Goal: Information Seeking & Learning: Learn about a topic

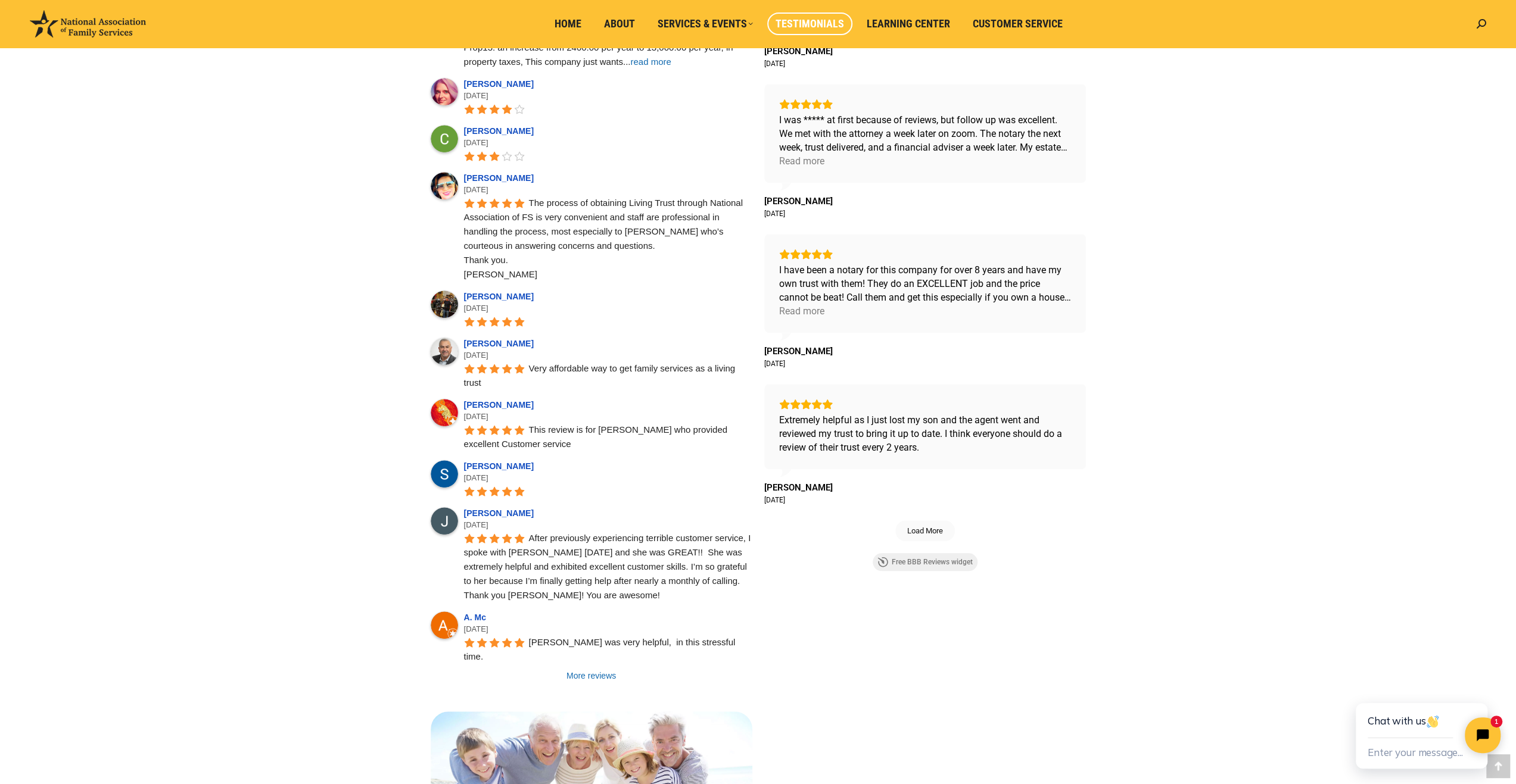
scroll to position [655, 0]
click at [584, 669] on link "More reviews" at bounding box center [591, 675] width 321 height 12
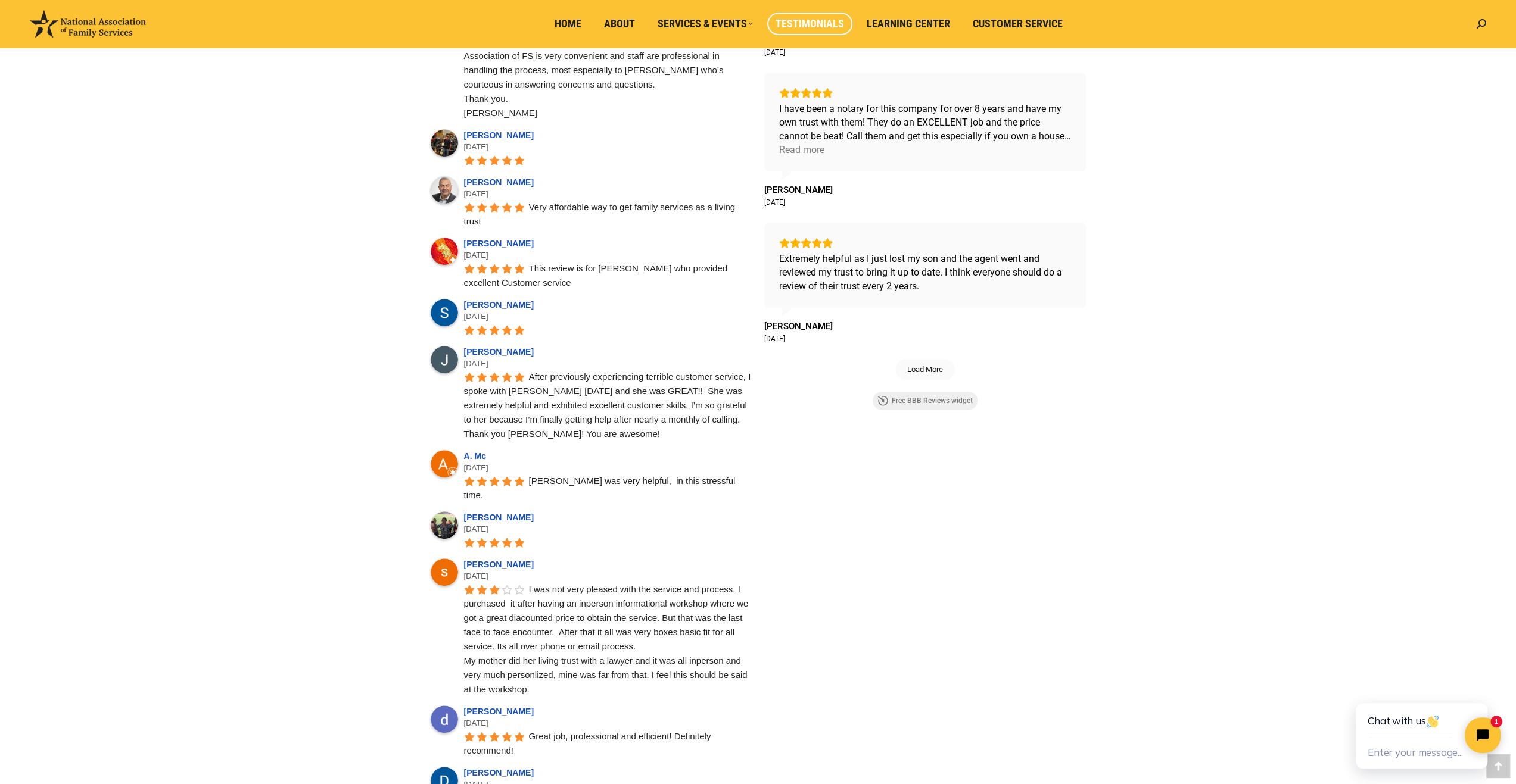
scroll to position [834, 0]
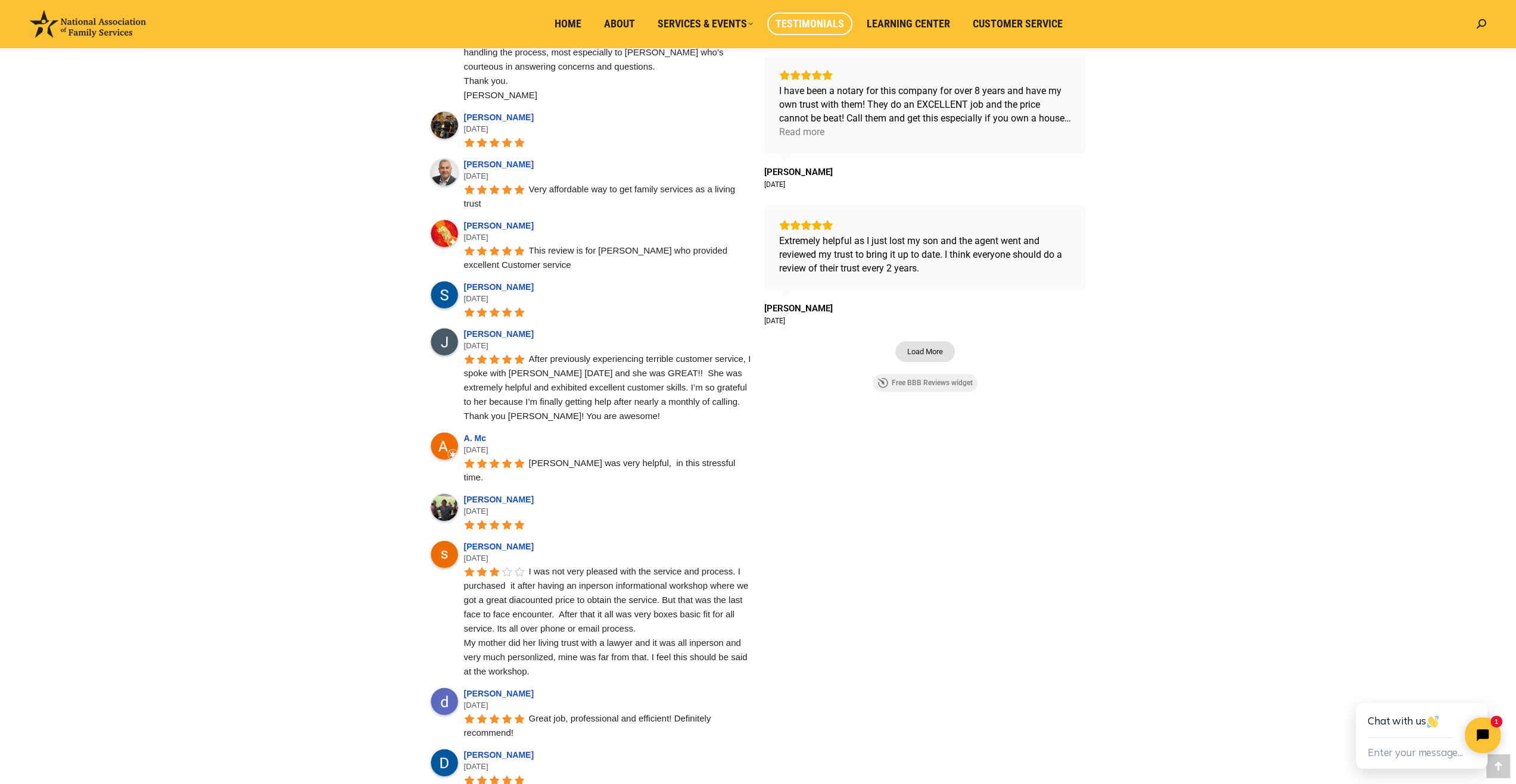
click at [932, 353] on span "Load More" at bounding box center [925, 351] width 36 height 10
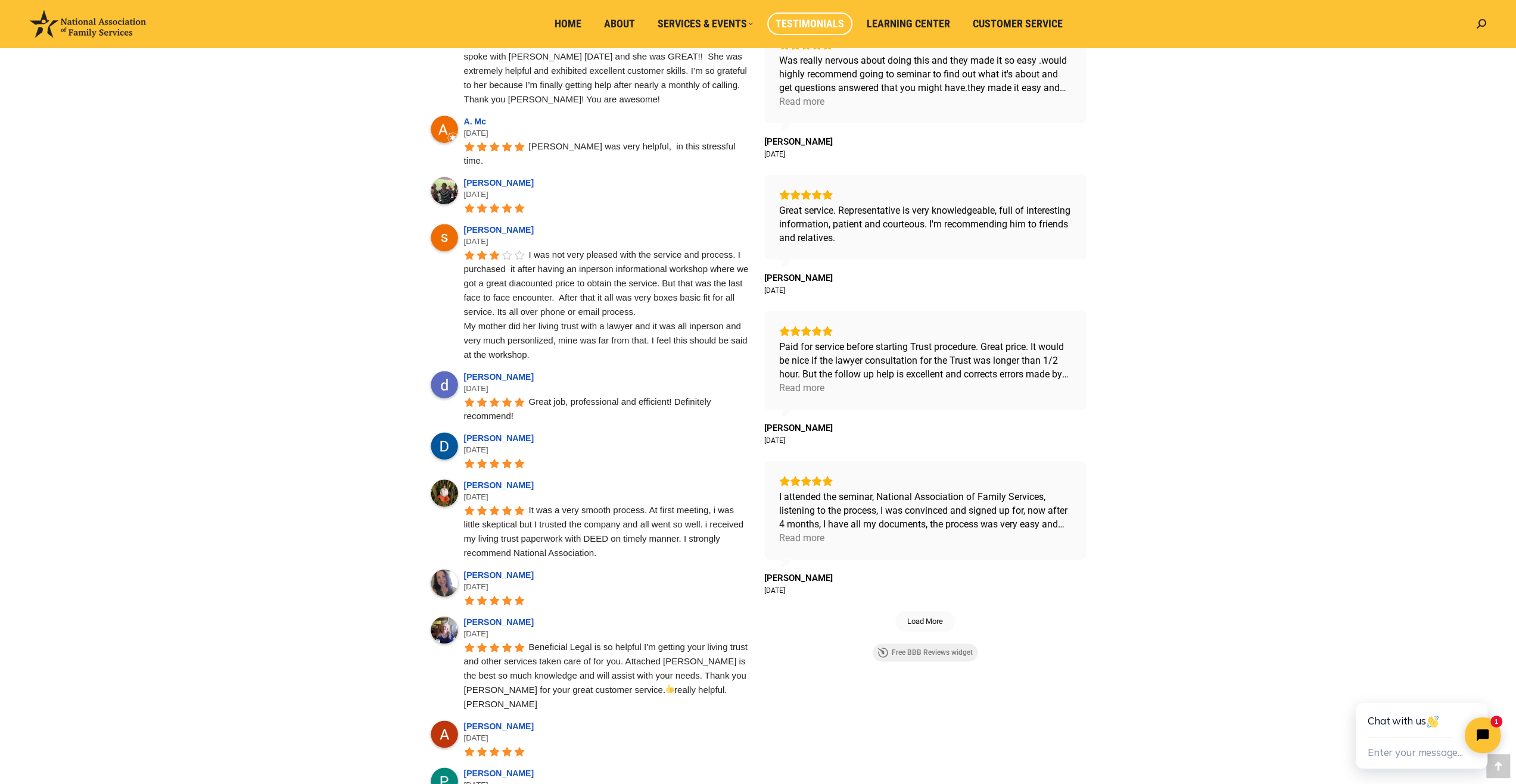
scroll to position [1191, 0]
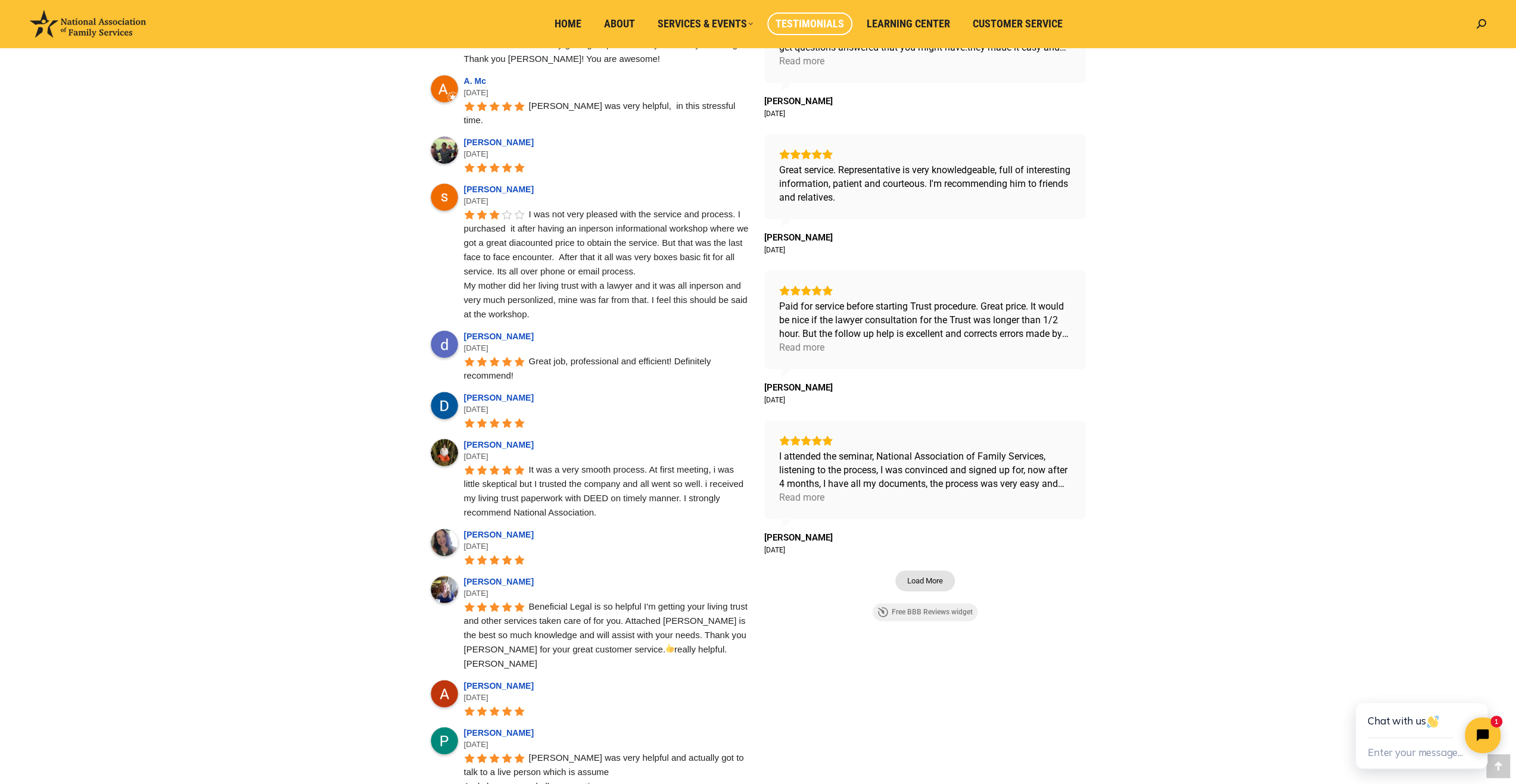
click at [929, 580] on span "Load More" at bounding box center [925, 580] width 36 height 10
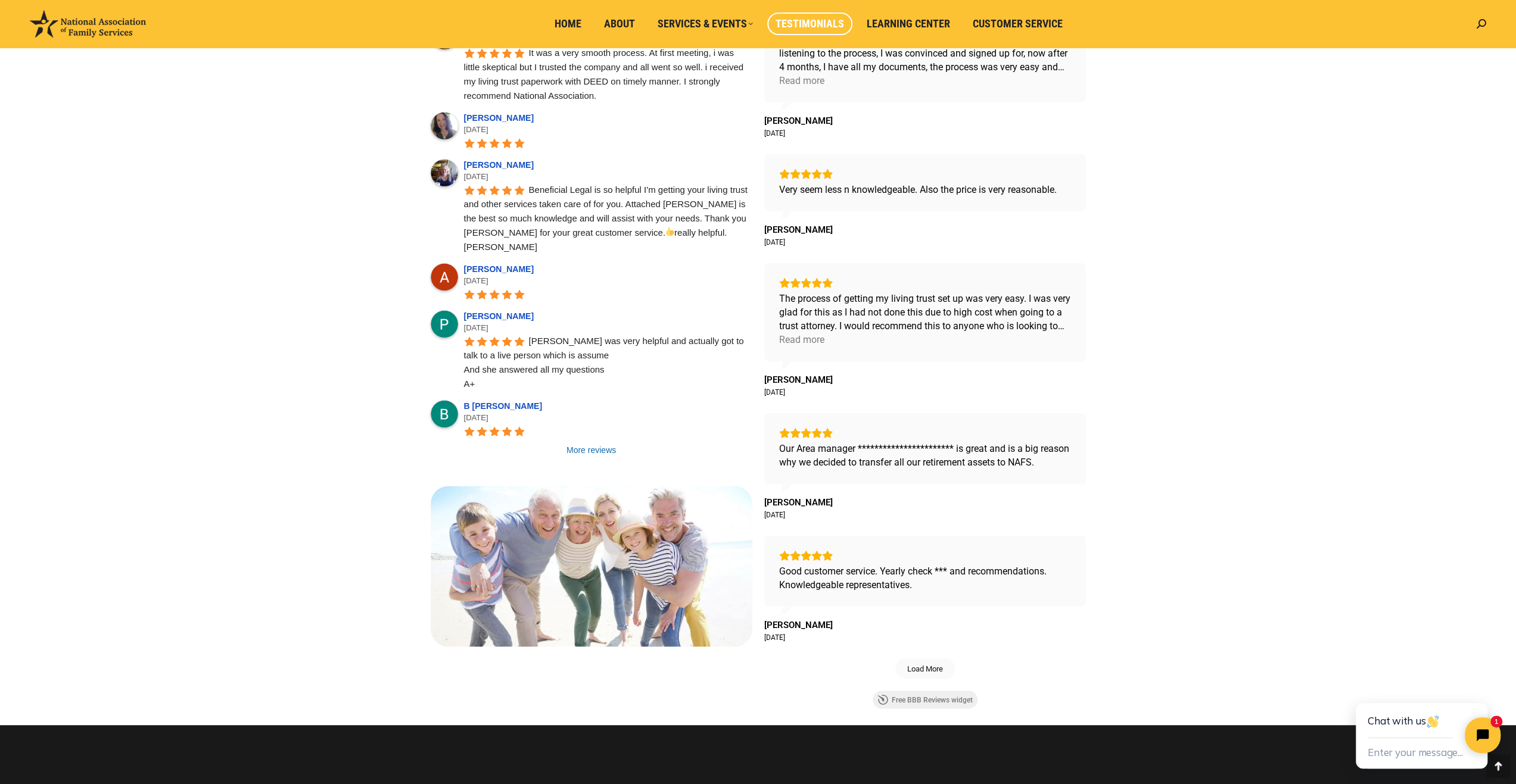
scroll to position [1667, 0]
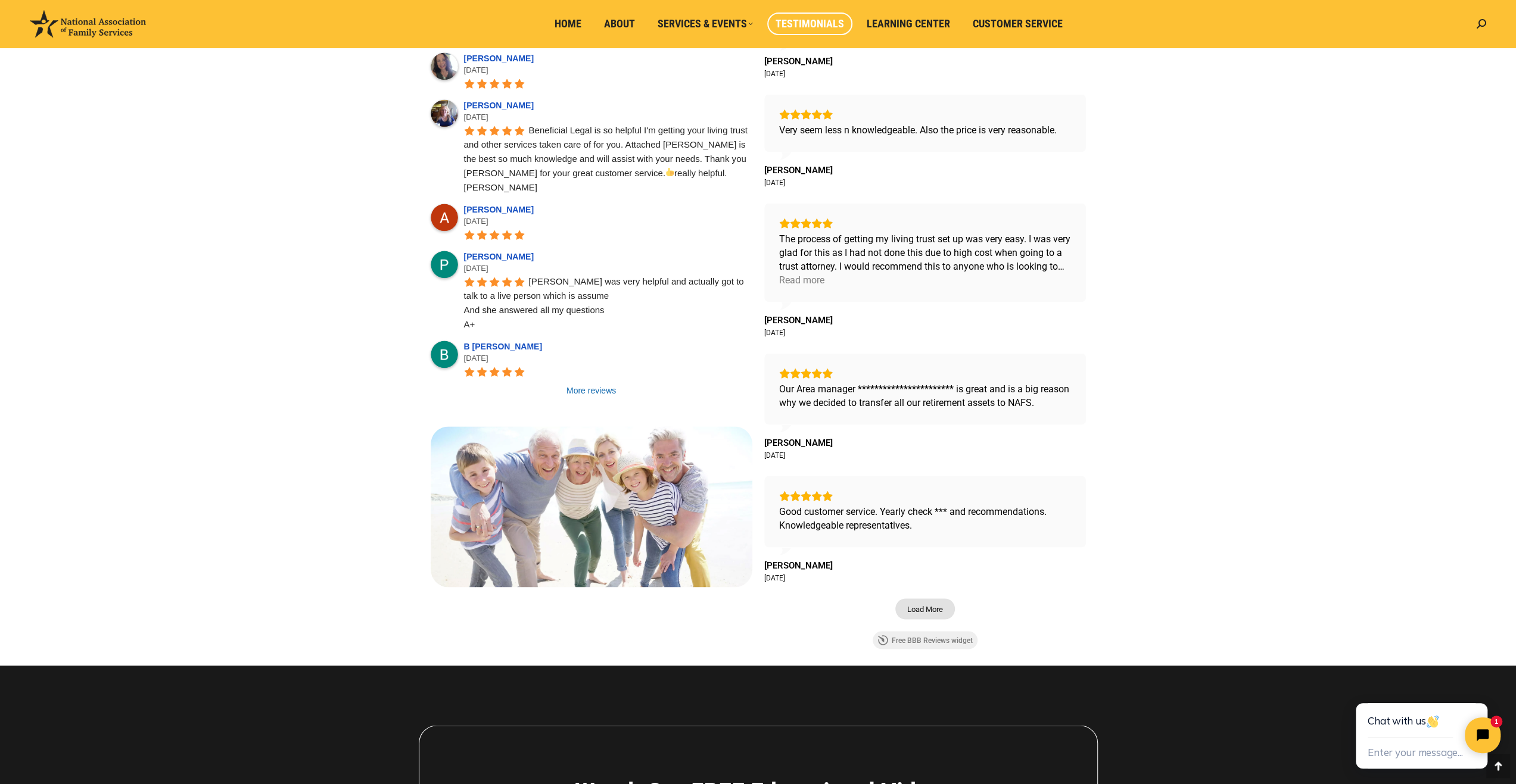
click at [928, 604] on span "Load More" at bounding box center [925, 609] width 36 height 10
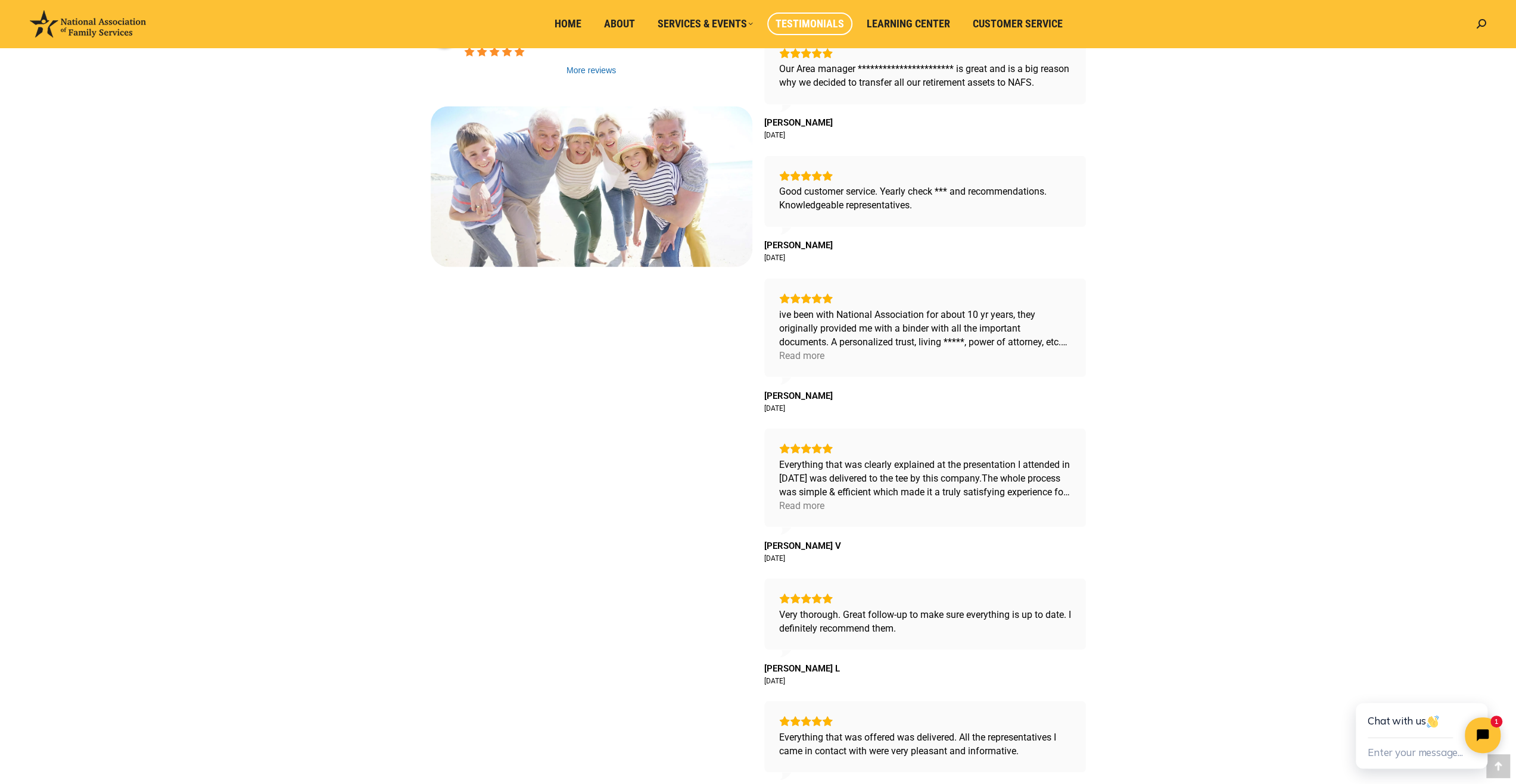
scroll to position [2084, 0]
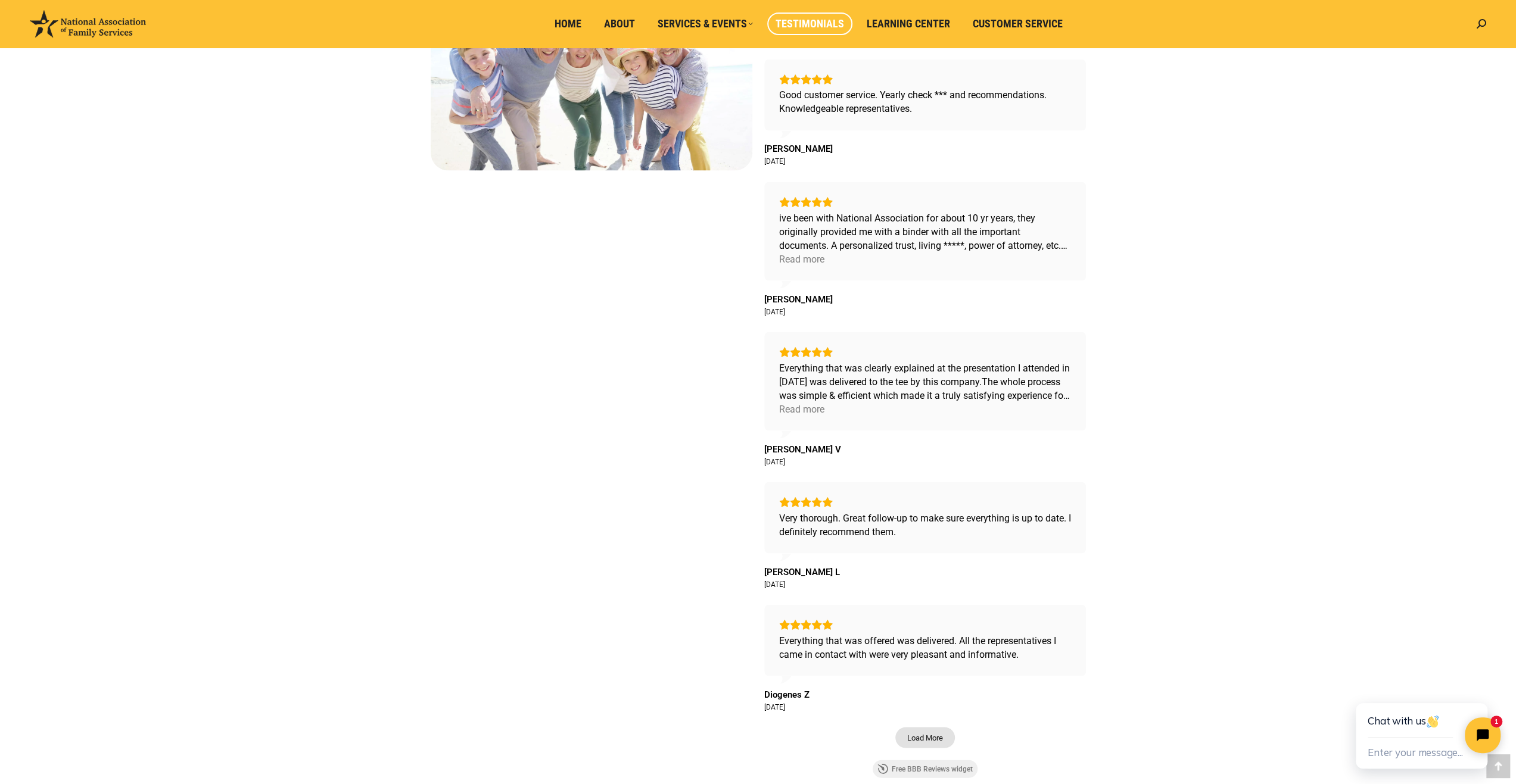
click at [925, 732] on span "Load More" at bounding box center [925, 737] width 36 height 10
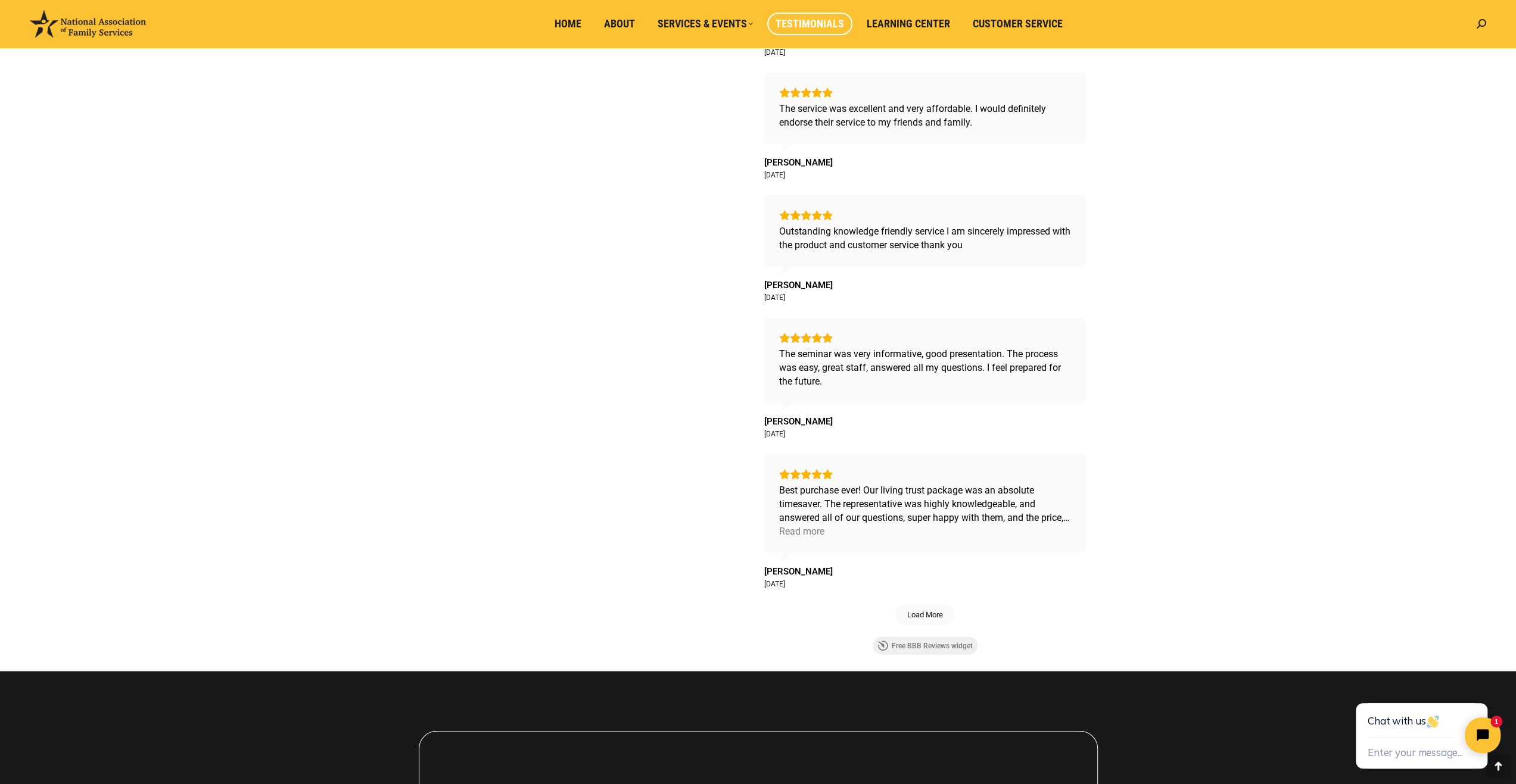
scroll to position [2739, 0]
click at [931, 609] on span "Load More" at bounding box center [925, 614] width 36 height 10
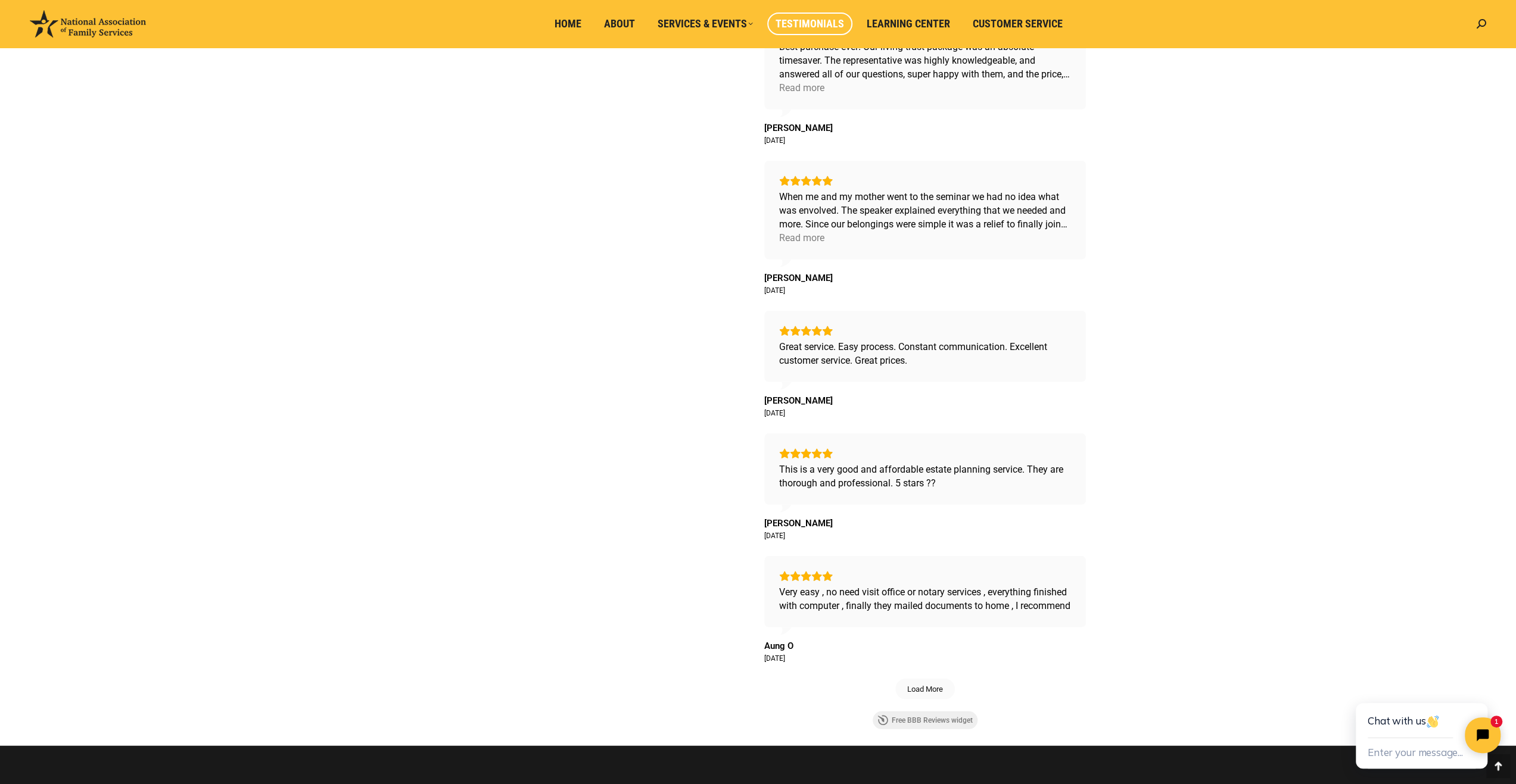
scroll to position [3215, 0]
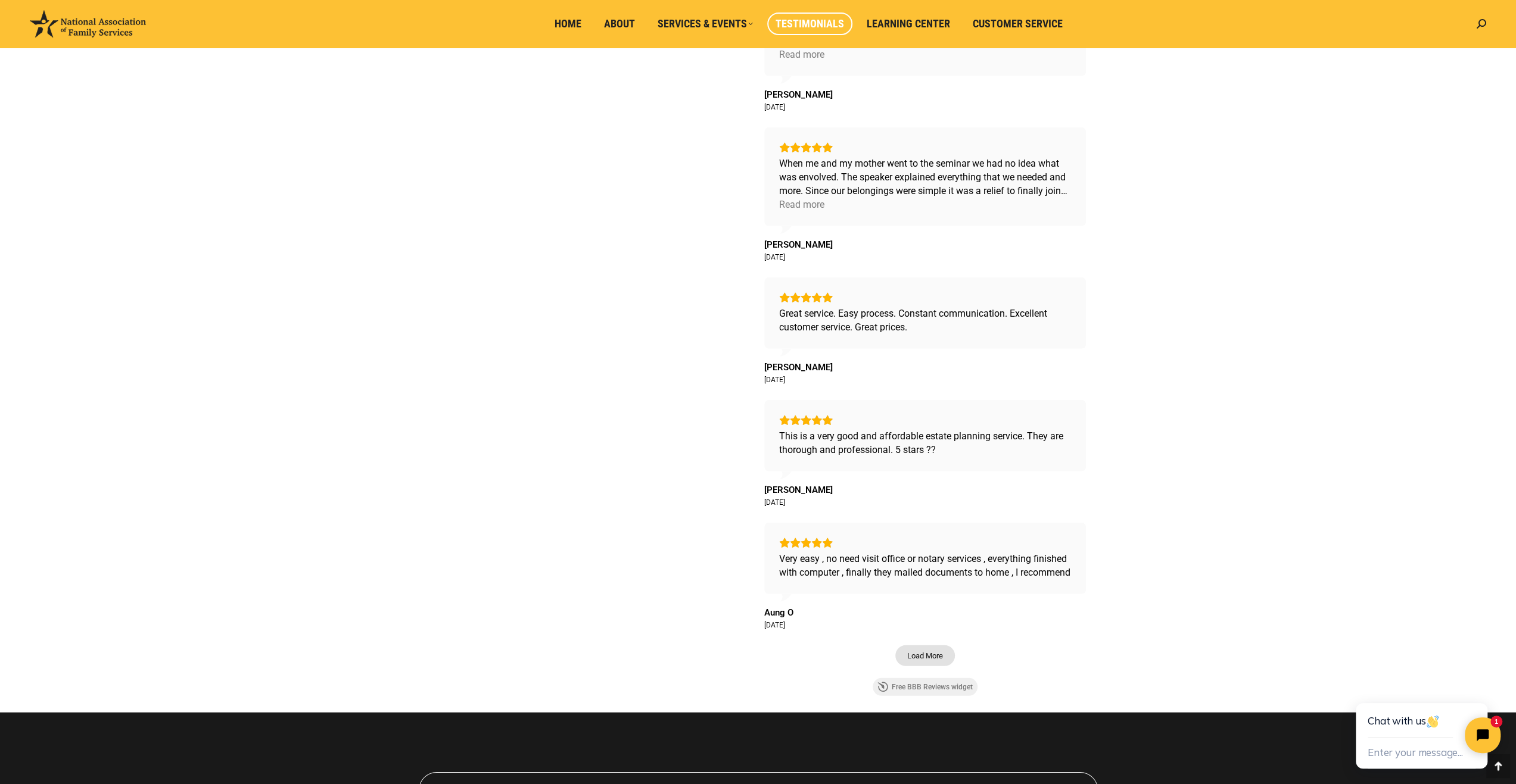
click at [931, 666] on button "Load More" at bounding box center [924, 656] width 60 height 21
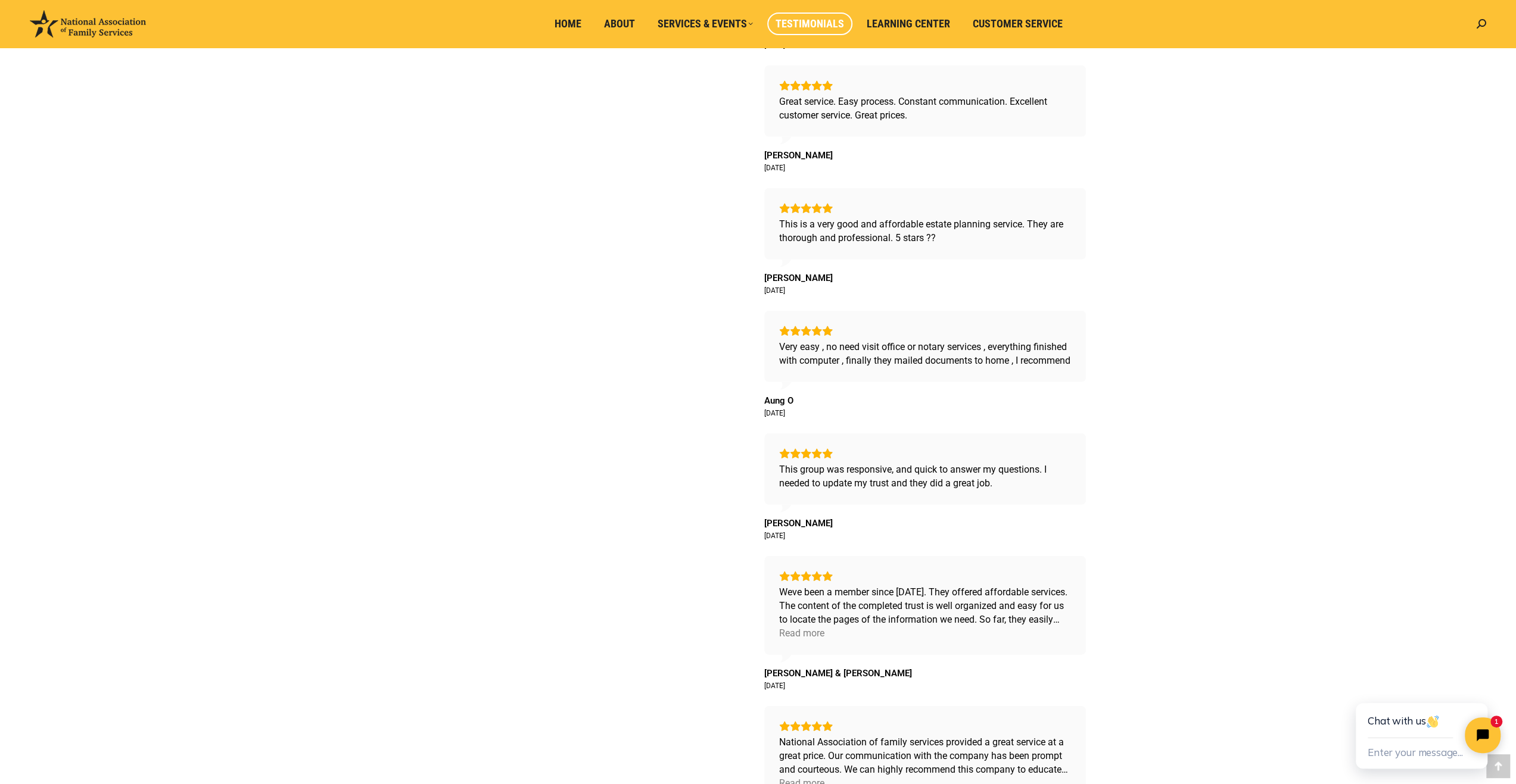
scroll to position [3453, 0]
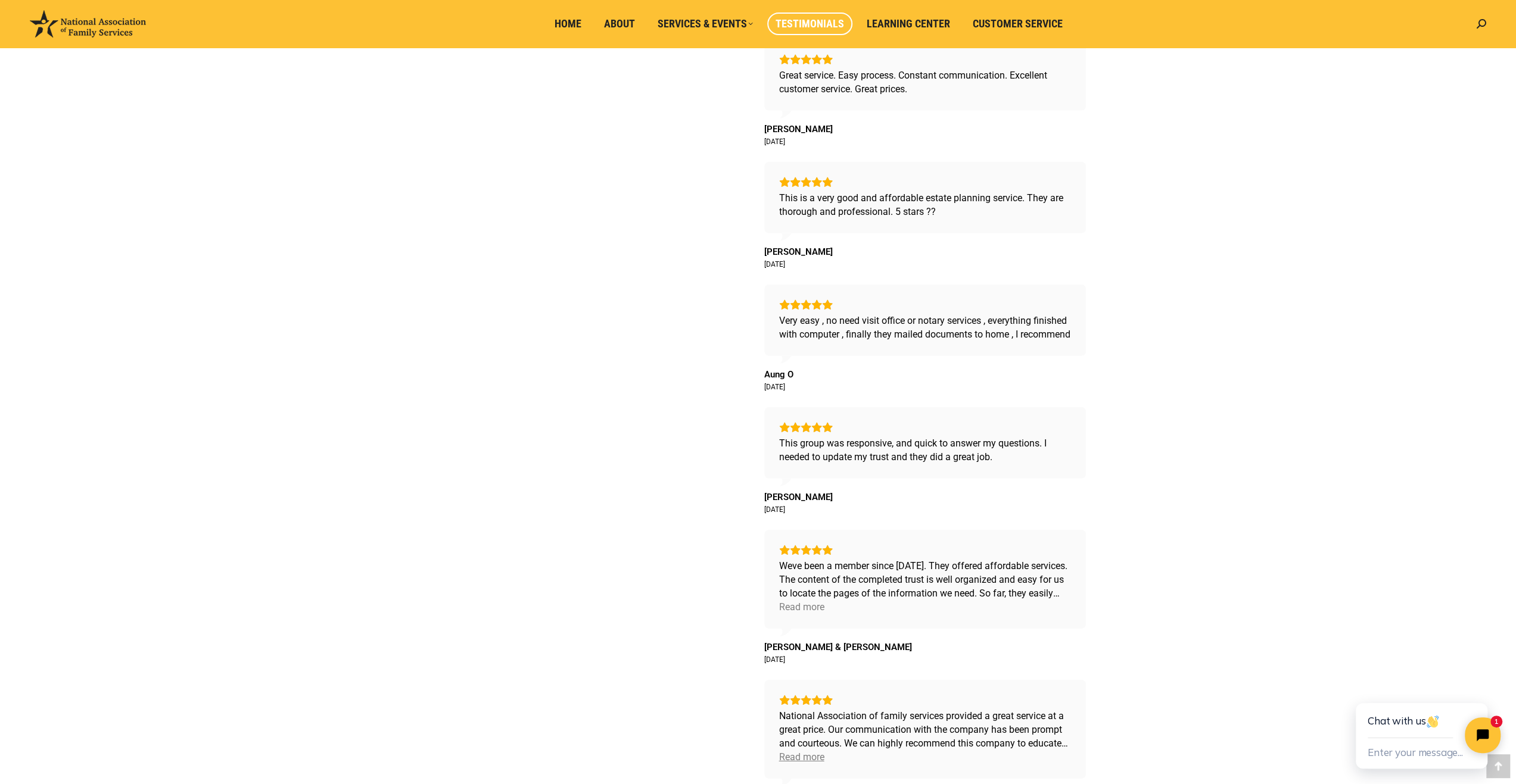
click at [808, 762] on div "Read more" at bounding box center [801, 757] width 45 height 14
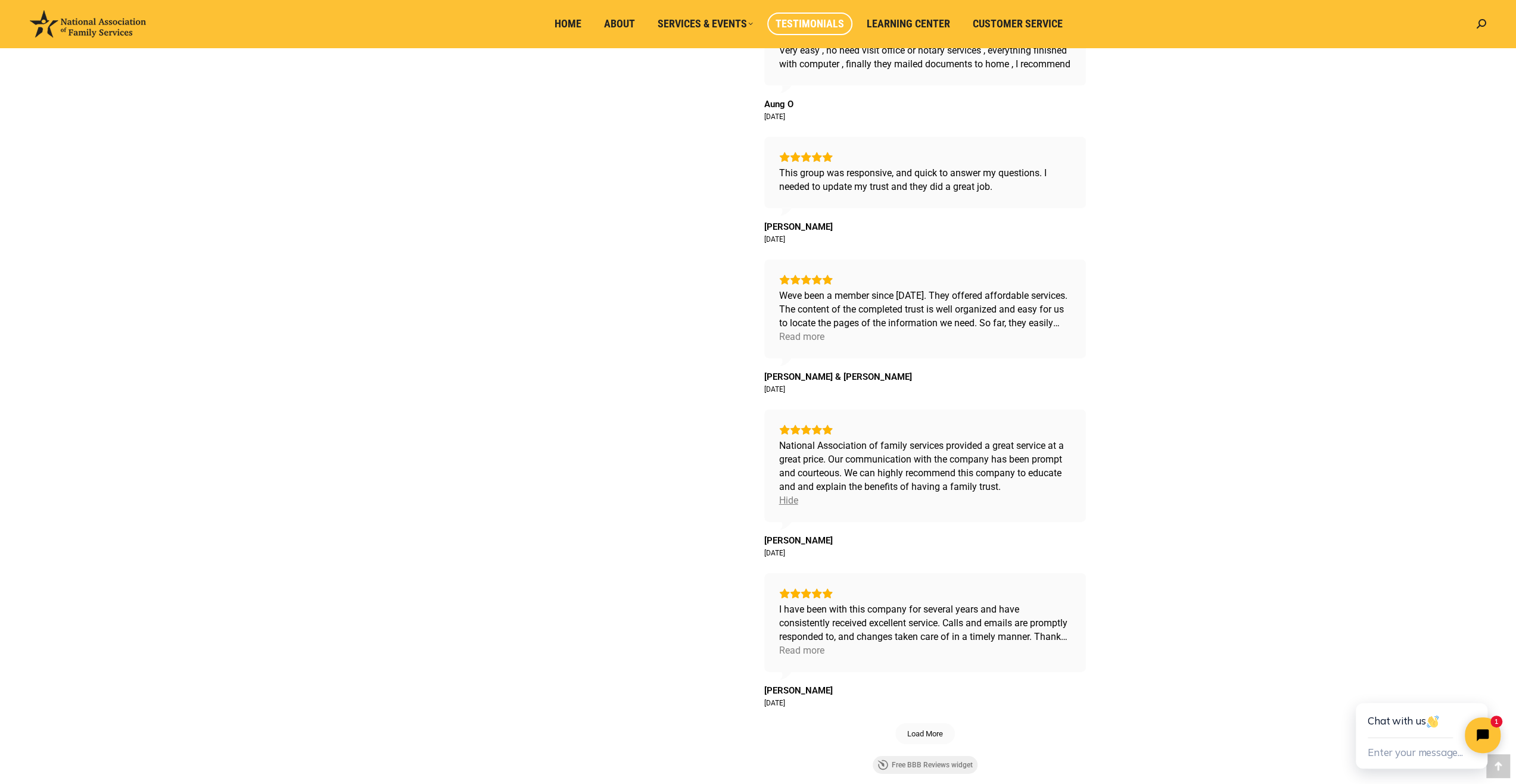
scroll to position [3751, 0]
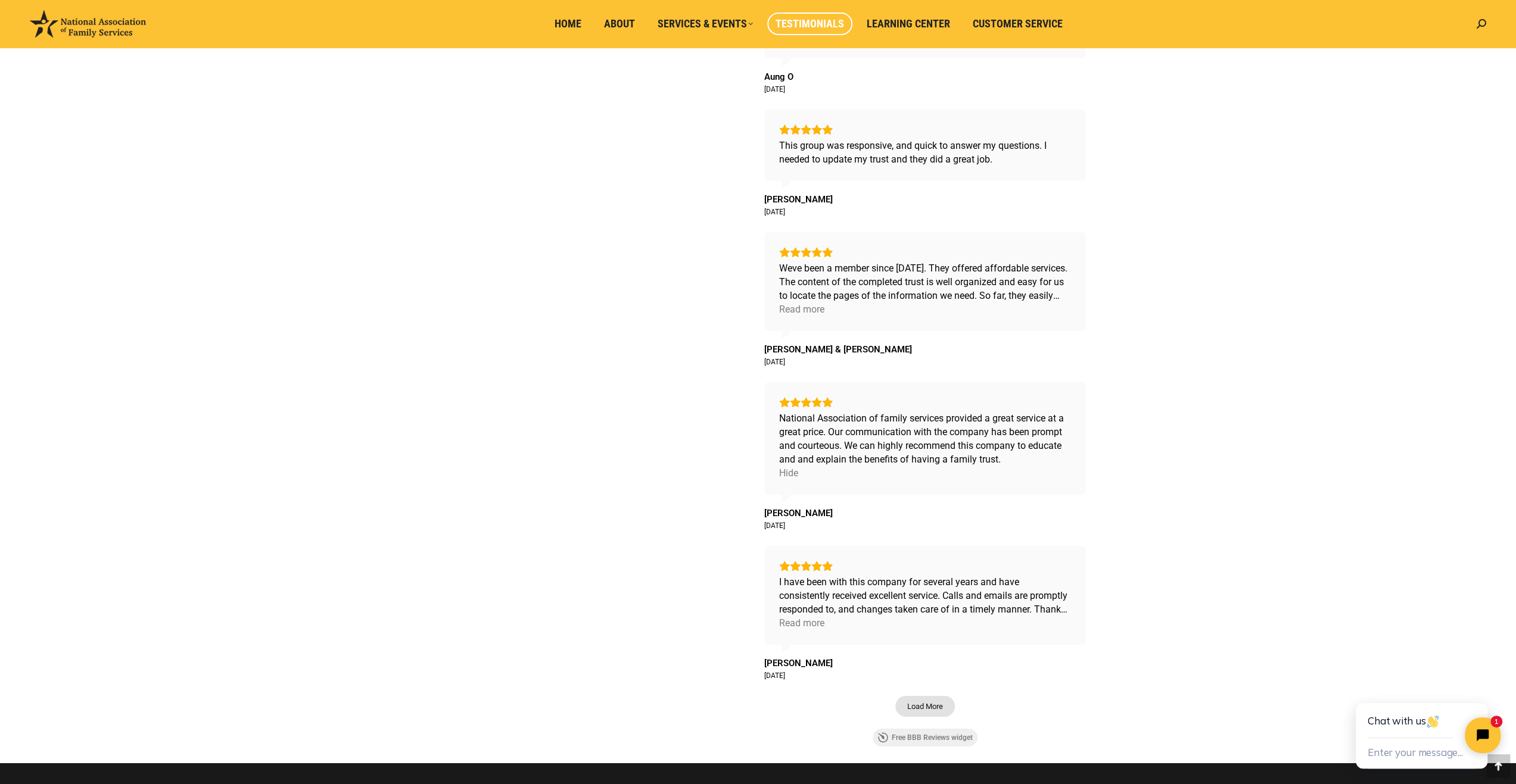
click at [937, 705] on span "Load More" at bounding box center [925, 706] width 36 height 10
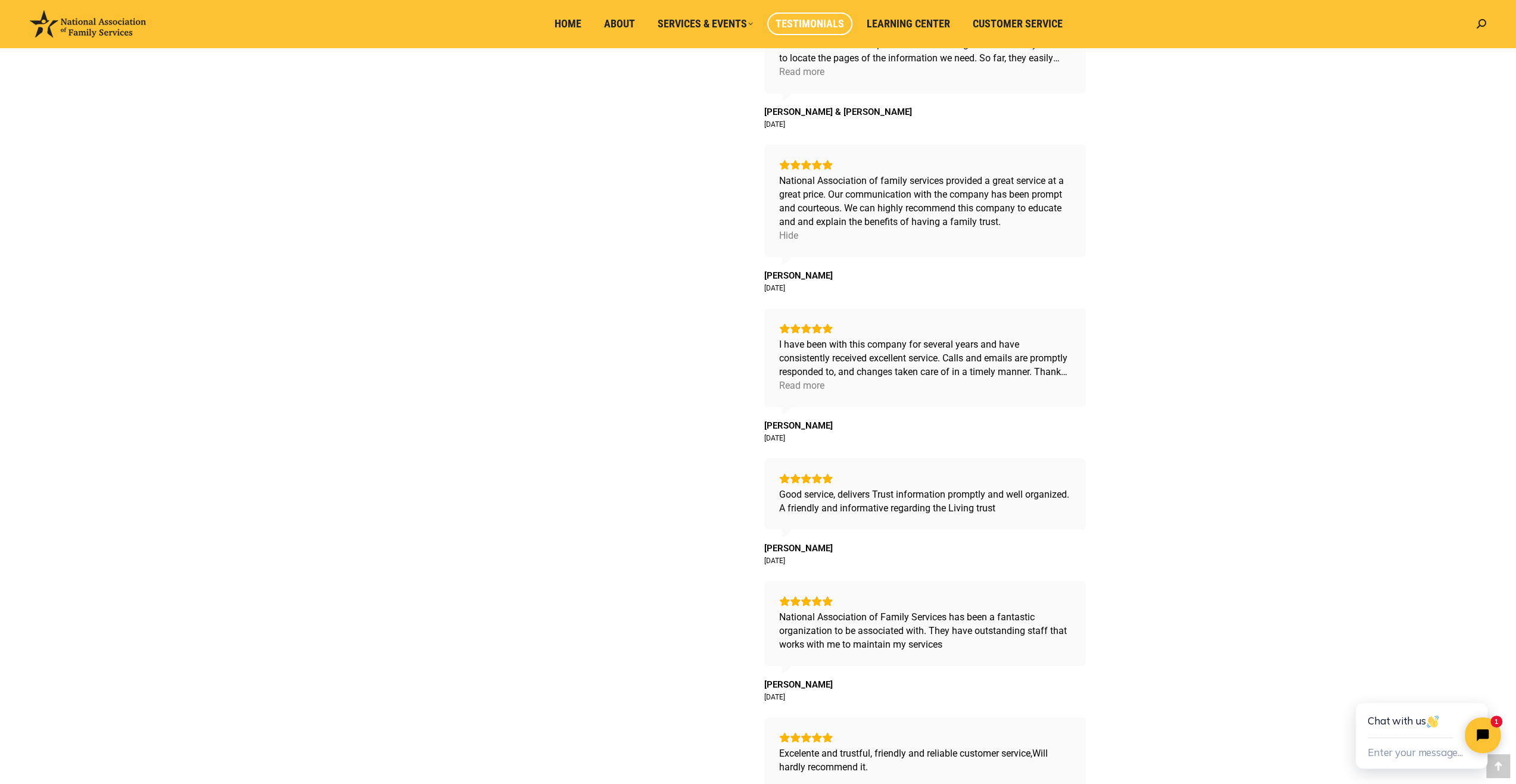
scroll to position [3989, 0]
click at [979, 17] on span "Customer Service" at bounding box center [1017, 24] width 90 height 13
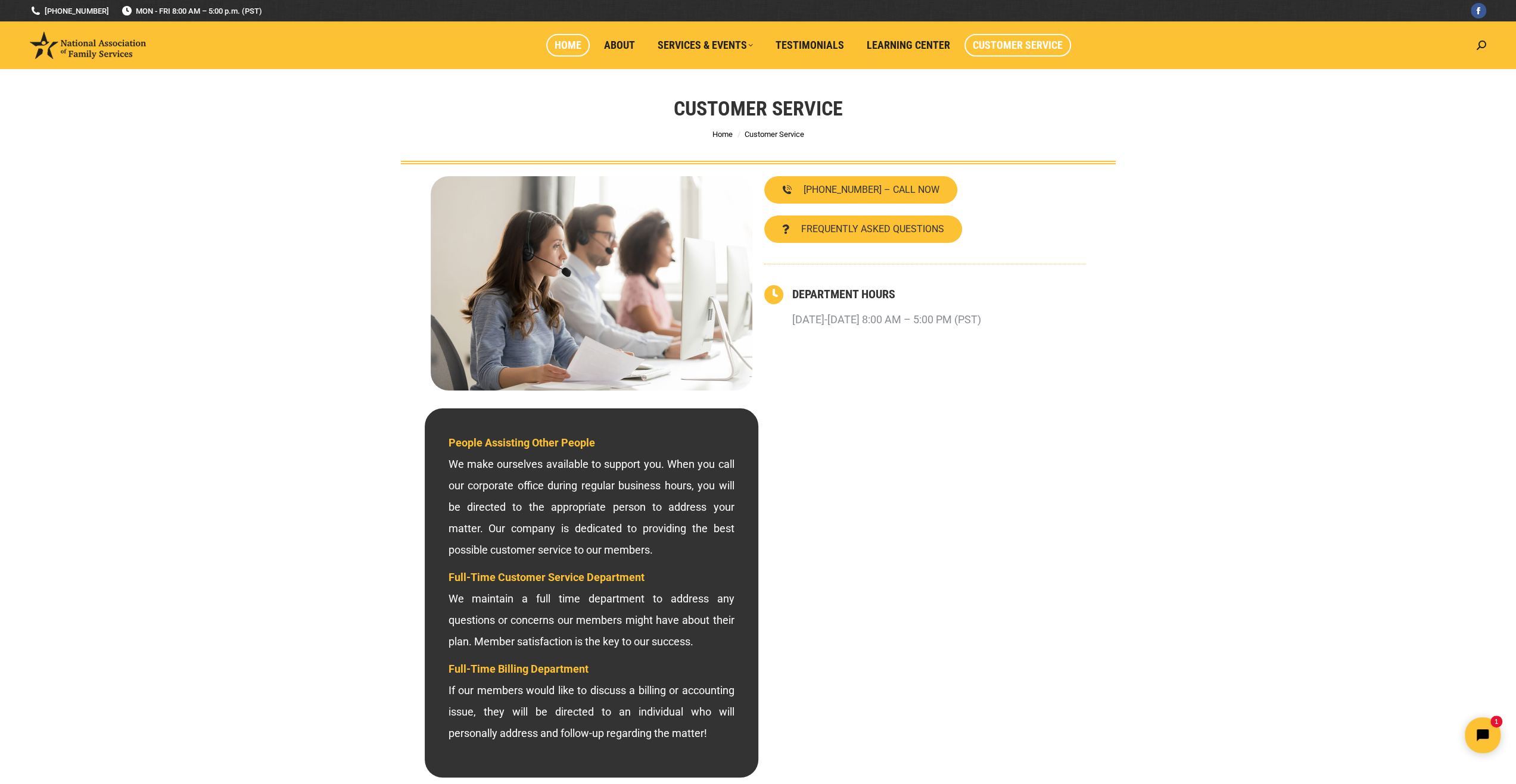
click at [561, 41] on span "Home" at bounding box center [568, 45] width 27 height 13
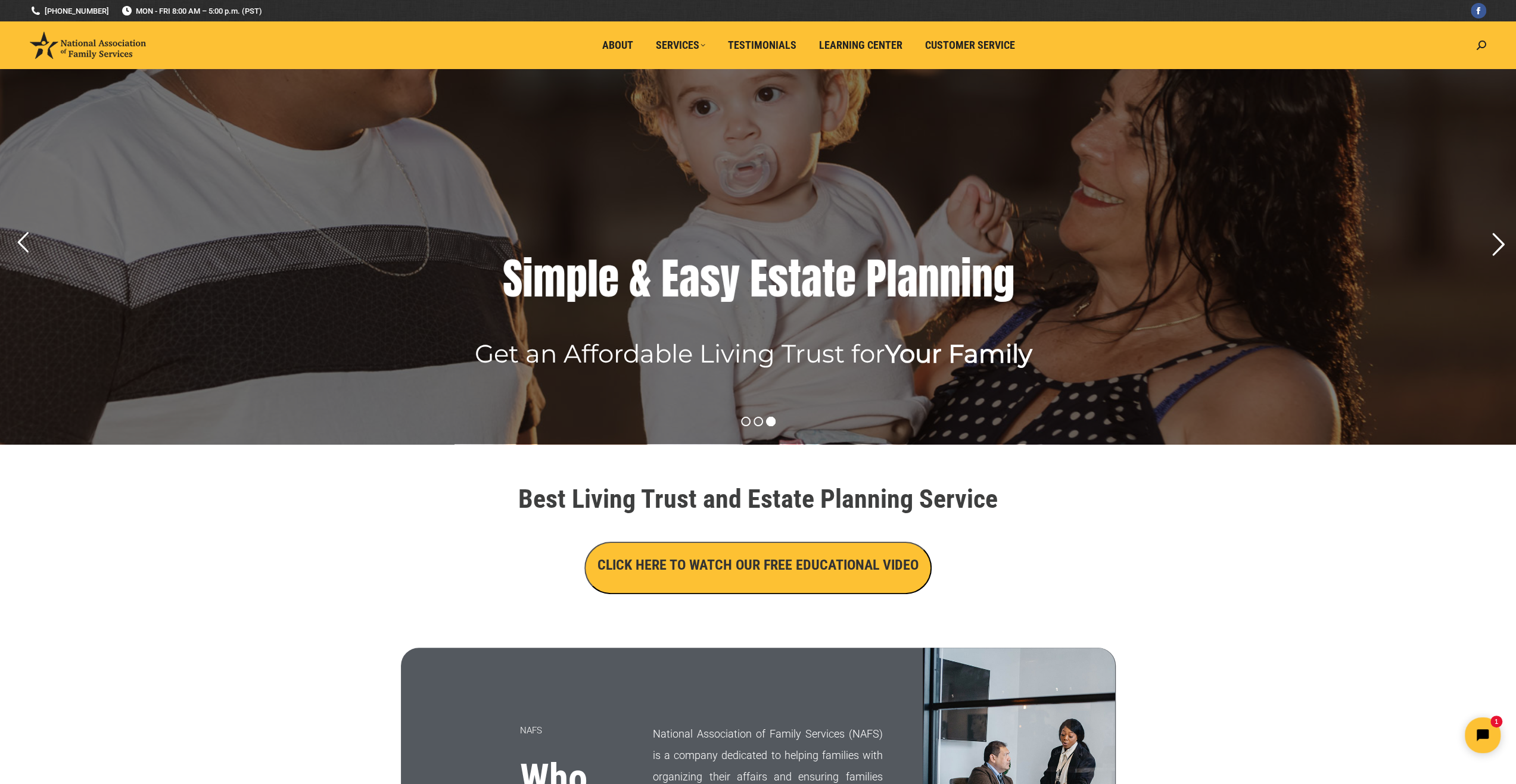
click at [1494, 252] on rs-arrow at bounding box center [1497, 244] width 29 height 29
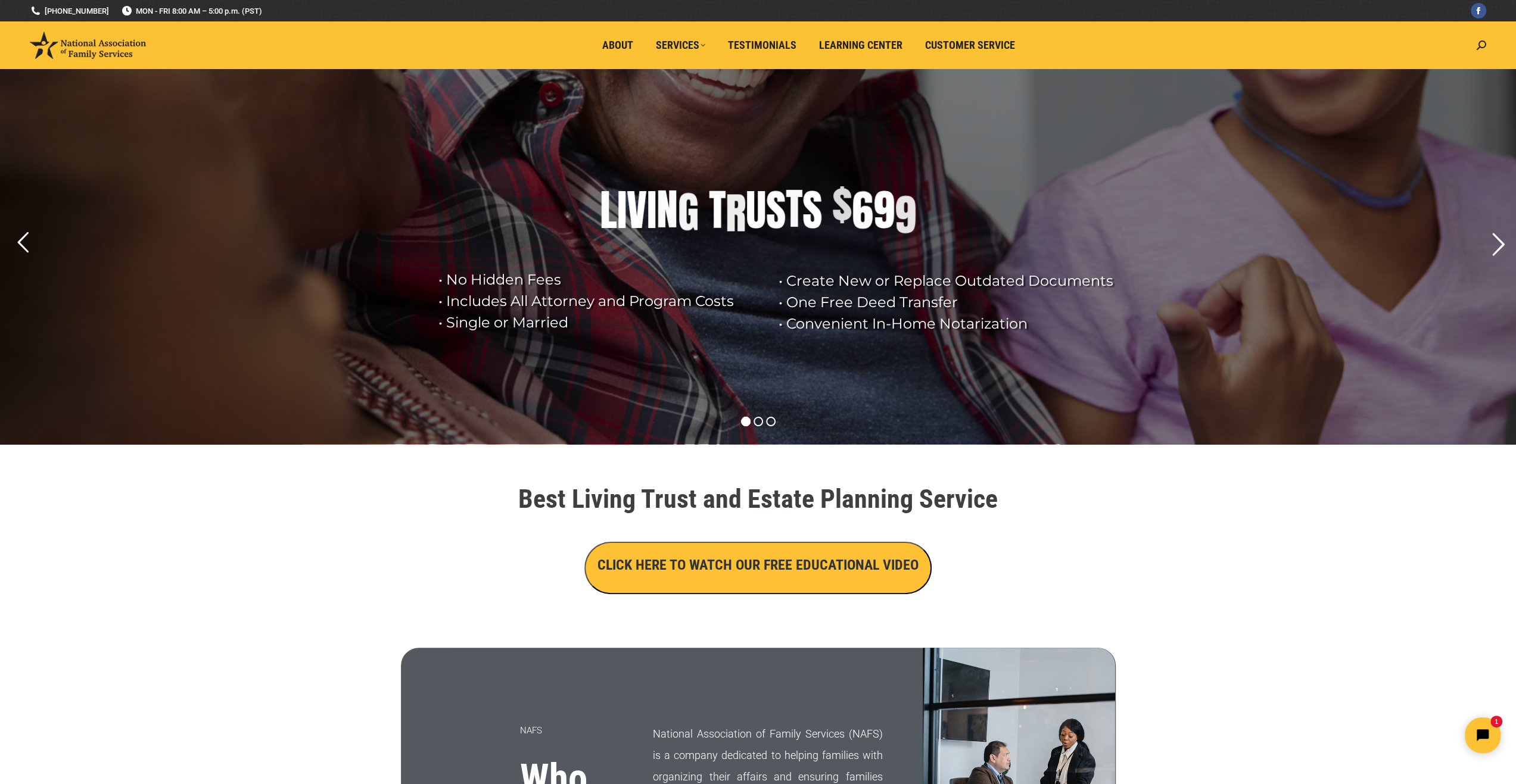
click at [1494, 252] on rs-arrow at bounding box center [1497, 244] width 29 height 29
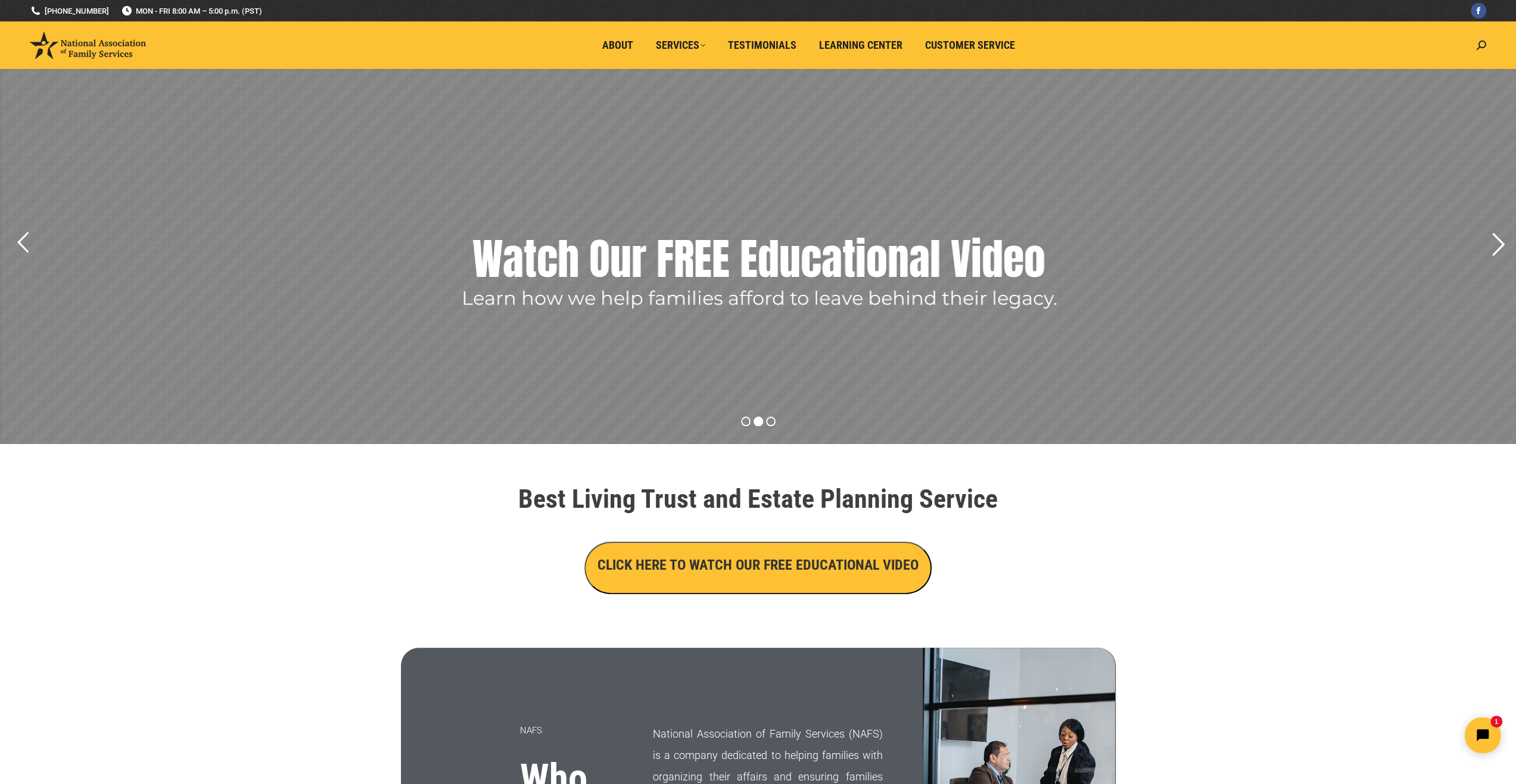
click at [1494, 252] on rs-arrow at bounding box center [1497, 244] width 29 height 29
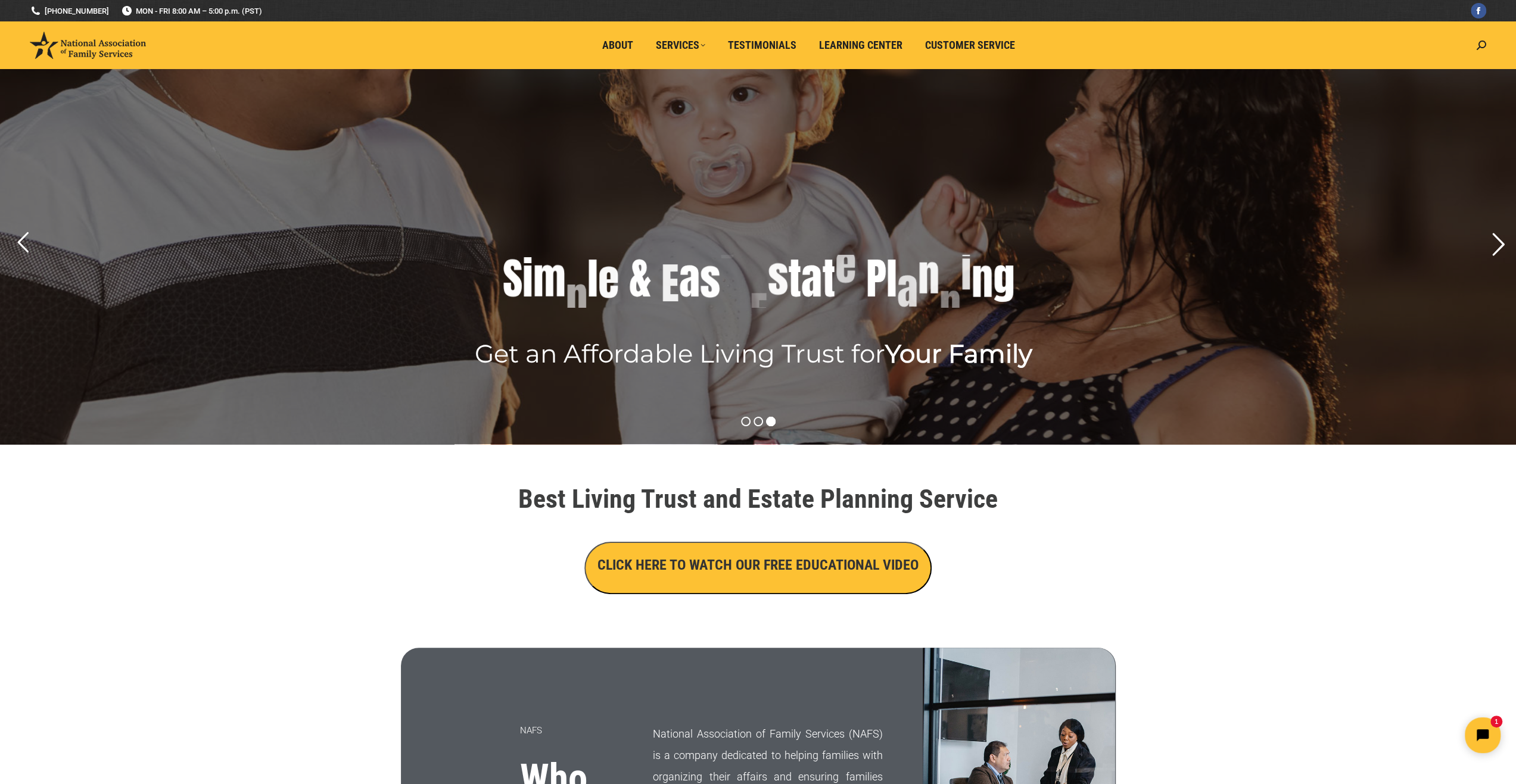
click at [1498, 243] on rs-arrow at bounding box center [1497, 244] width 29 height 29
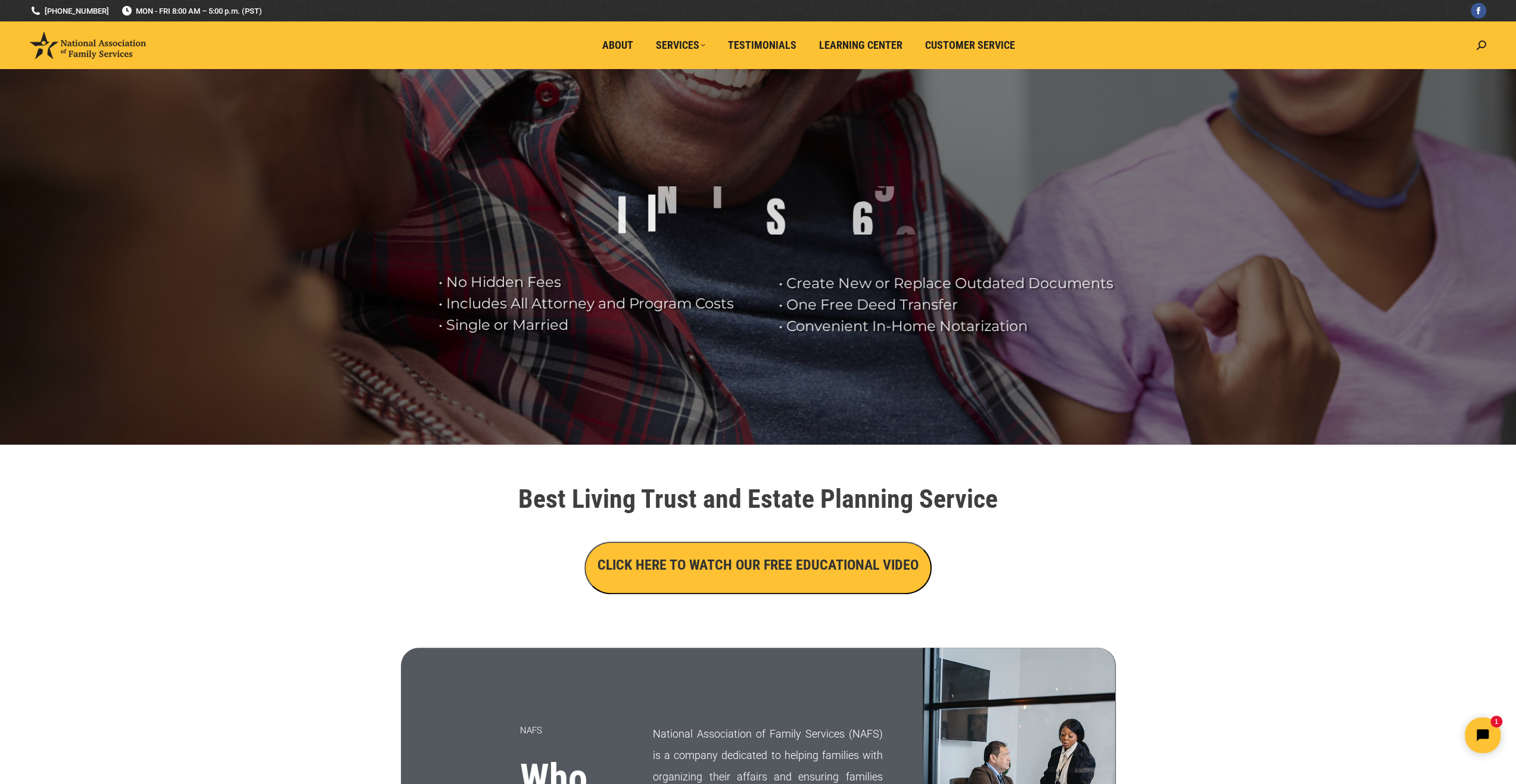
click at [810, 560] on h3 "CLICK HERE TO WATCH OUR FREE EDUCATIONAL VIDEO" at bounding box center [758, 565] width 321 height 20
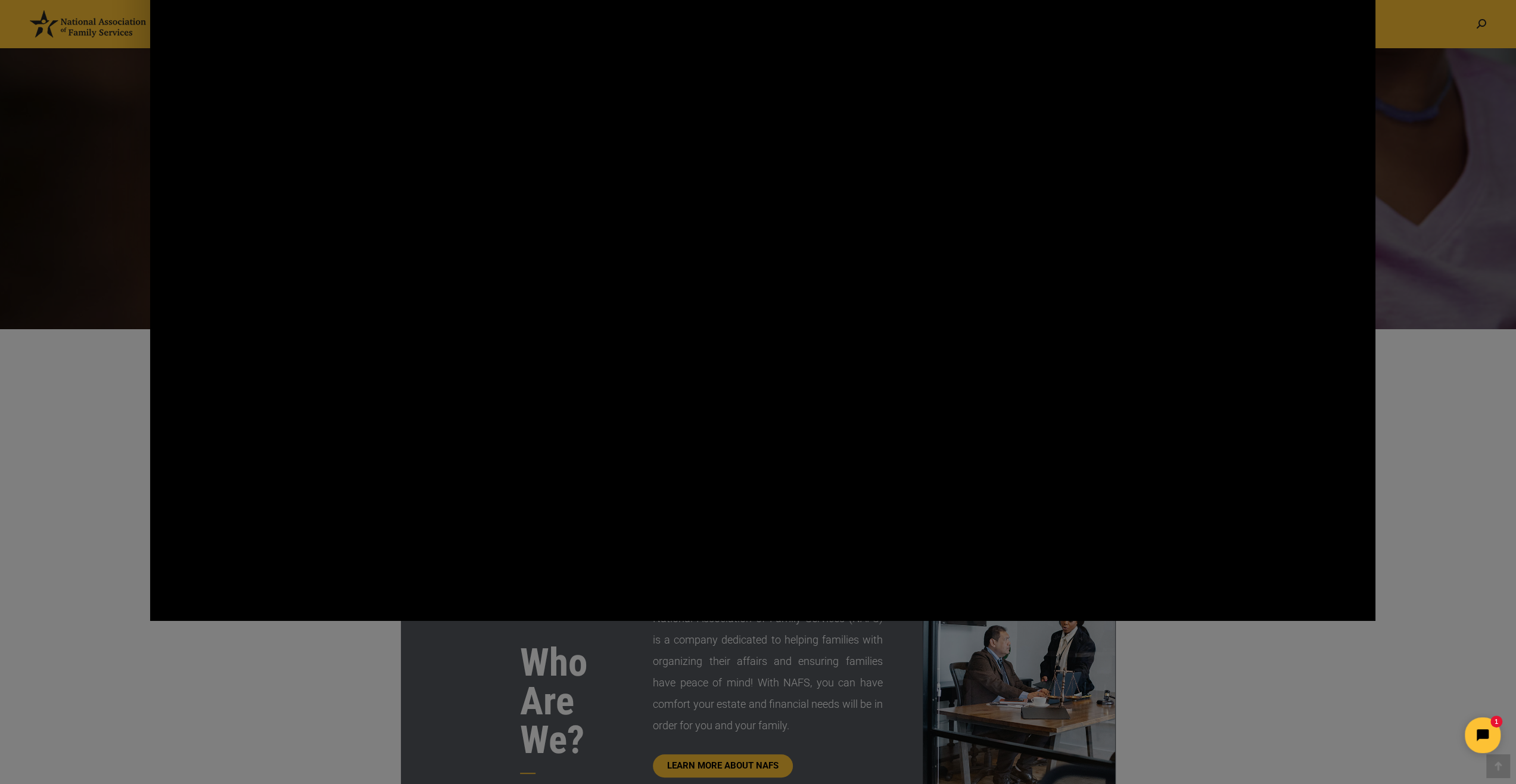
scroll to position [179, 0]
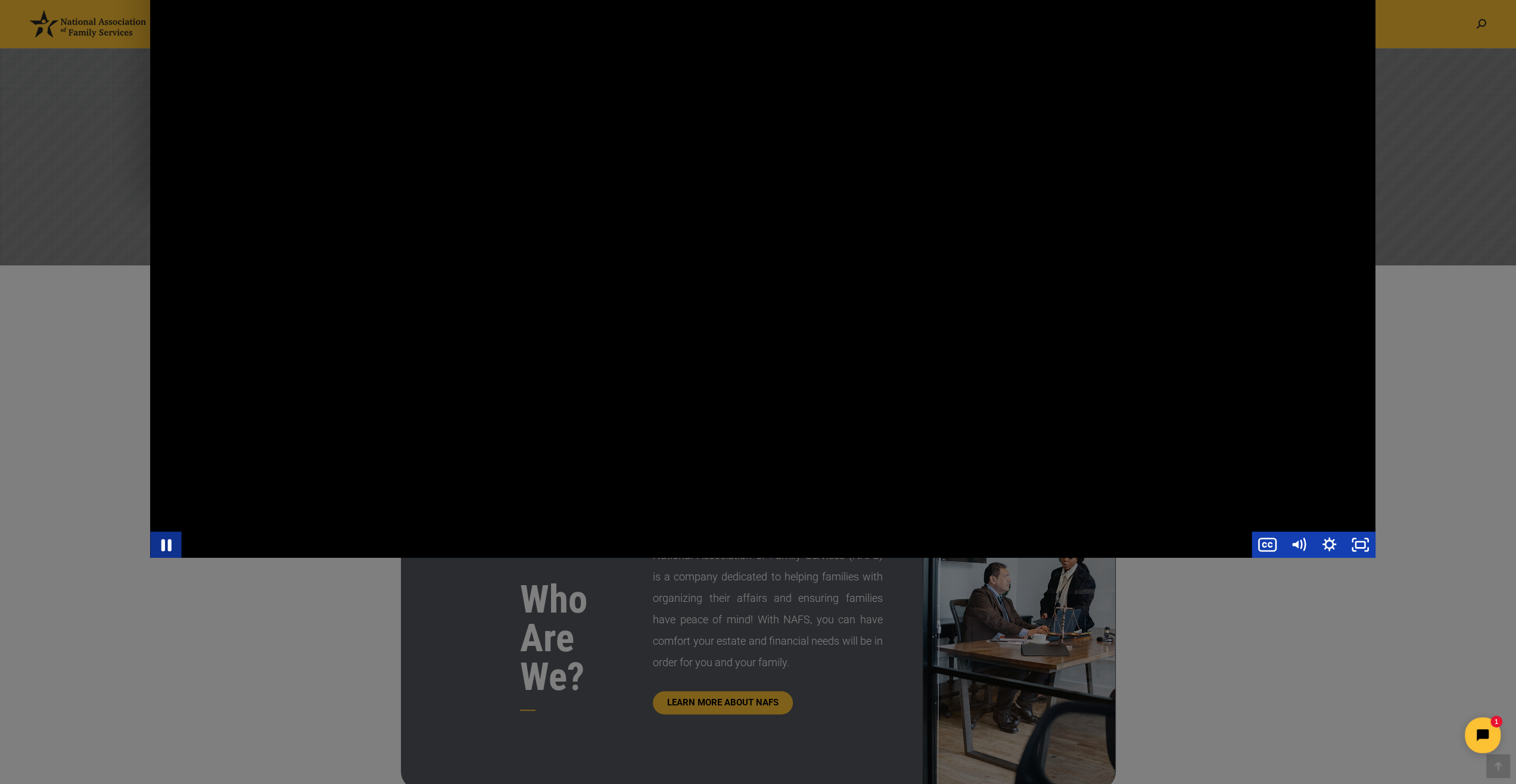
click at [160, 543] on icon "Pause" at bounding box center [166, 545] width 37 height 31
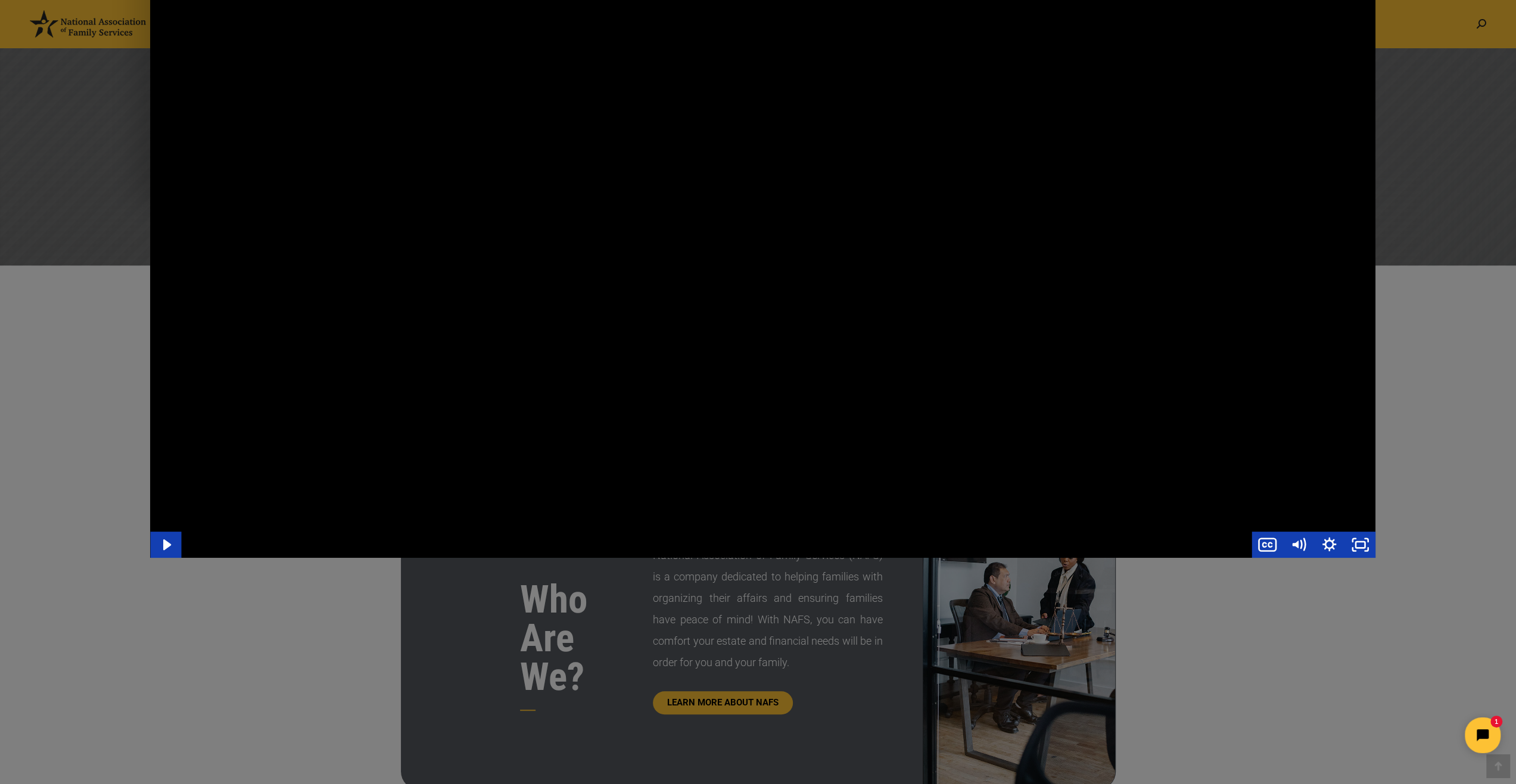
click at [495, 551] on div "Main Video - Full Webinar (Emma) Landon V1.4" at bounding box center [716, 544] width 1070 height 26
